Goal: Task Accomplishment & Management: Complete application form

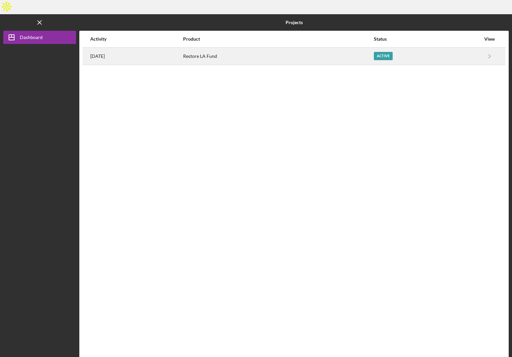
click at [279, 50] on div "Restore LA Fund" at bounding box center [278, 56] width 190 height 17
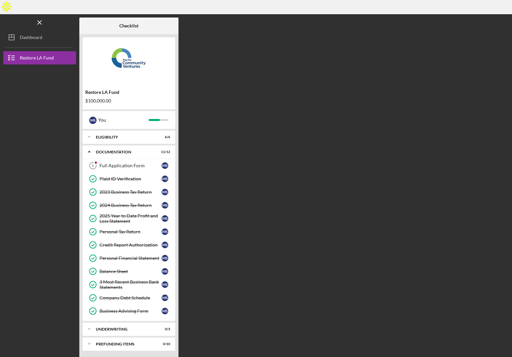
click at [122, 145] on div "Icon/Expander Documentation 11 / 12 Full Application Form 6 Full Application Fo…" at bounding box center [129, 232] width 93 height 175
click at [122, 159] on link "Full Application Form 6 Full Application Form M S" at bounding box center [129, 165] width 86 height 13
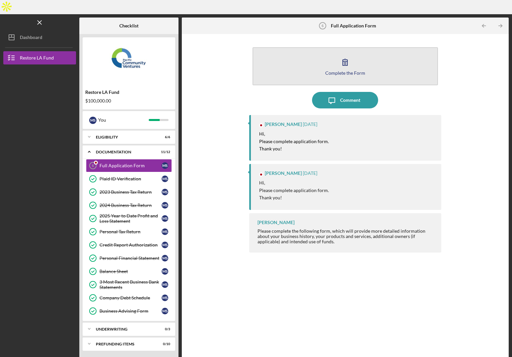
click at [336, 70] on div "Complete the Form" at bounding box center [345, 72] width 40 height 5
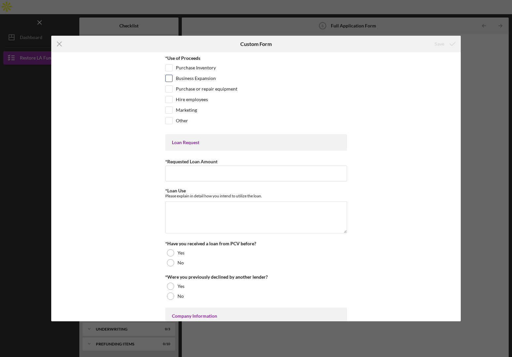
click at [168, 78] on input "Business Expansion" at bounding box center [169, 78] width 7 height 7
checkbox input "true"
click at [169, 100] on input "Hire employees" at bounding box center [169, 99] width 7 height 7
checkbox input "true"
click at [169, 110] on input "Marketing" at bounding box center [169, 110] width 7 height 7
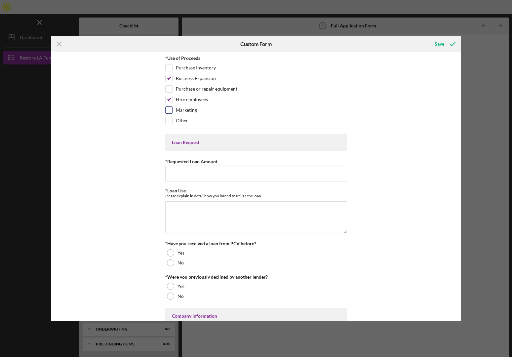
checkbox input "true"
click at [202, 173] on input "*Requested Loan Amount" at bounding box center [256, 174] width 182 height 16
type input "$100,000"
click at [188, 212] on textarea "*Loan Use" at bounding box center [256, 217] width 182 height 32
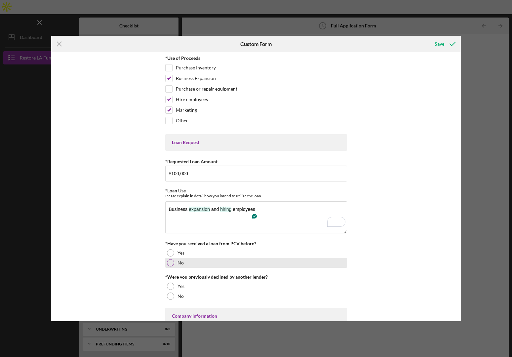
click at [180, 267] on div "No" at bounding box center [256, 263] width 182 height 10
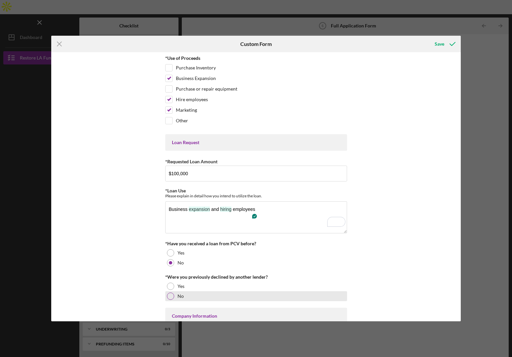
click at [185, 294] on div "No" at bounding box center [256, 296] width 182 height 10
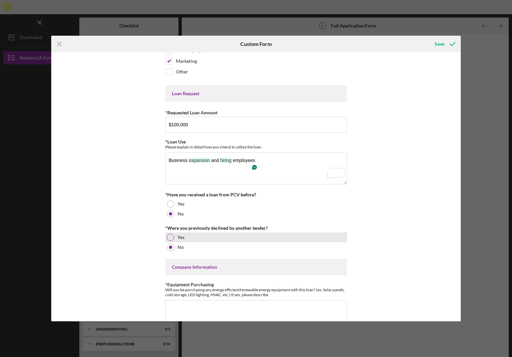
scroll to position [50, 0]
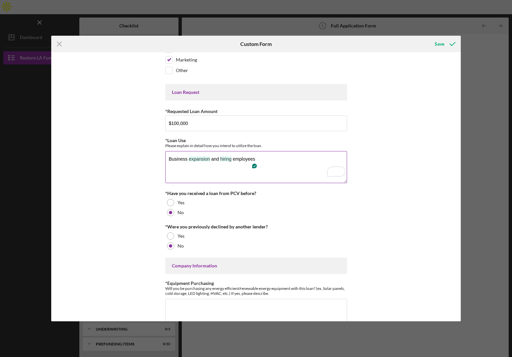
click at [261, 159] on textarea "Business expansion and hiring employees" at bounding box center [256, 167] width 182 height 32
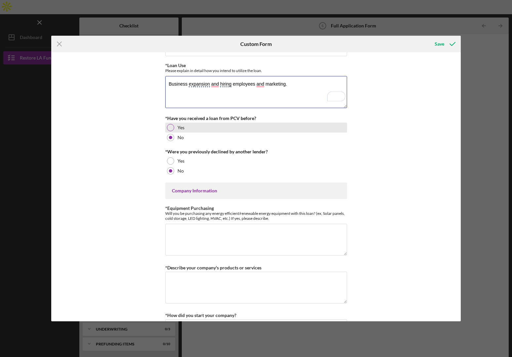
scroll to position [145, 0]
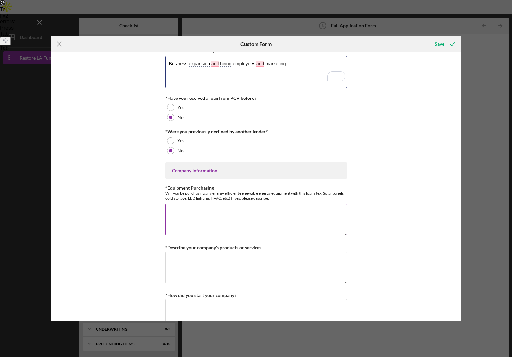
type textarea "Business expansion and hiring employees and marketing."
click at [194, 228] on textarea "*Equipment Purchasing" at bounding box center [256, 220] width 182 height 32
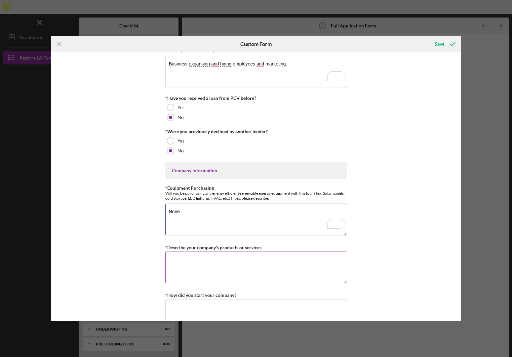
type textarea "None"
click at [224, 266] on textarea "*Describe your company's products or services" at bounding box center [256, 267] width 182 height 32
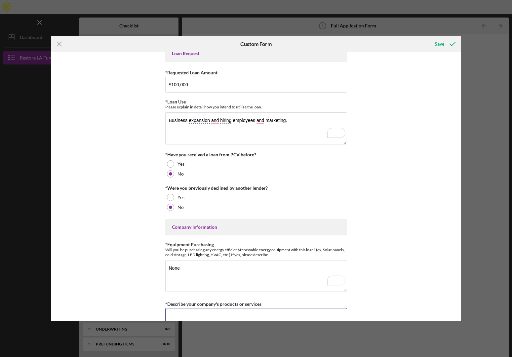
scroll to position [0, 0]
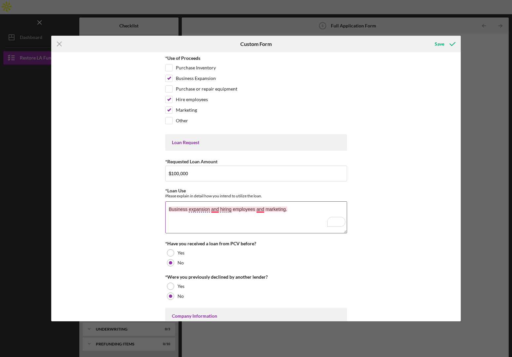
click at [260, 211] on textarea "Business expansion and hiring employees and marketing." at bounding box center [256, 217] width 182 height 32
type textarea "Business expansion, hiring employees, and marketing."
